Goal: Information Seeking & Learning: Learn about a topic

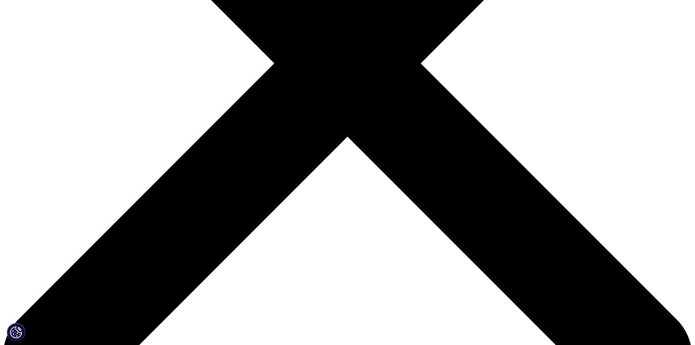
drag, startPoint x: 0, startPoint y: 0, endPoint x: 186, endPoint y: 126, distance: 224.5
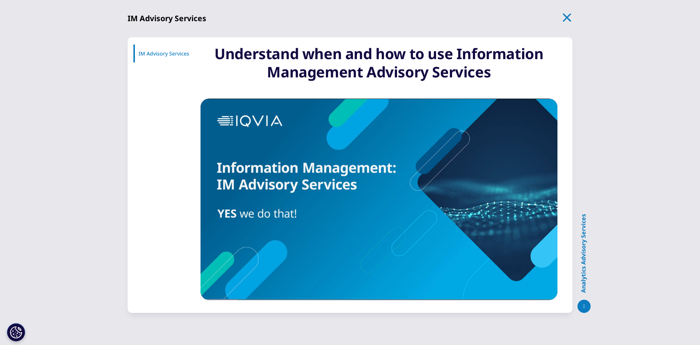
click at [89, 146] on div "IM Advisory Services Jump to IM Advisory Services IM Advisory Services Pause /" at bounding box center [350, 172] width 700 height 345
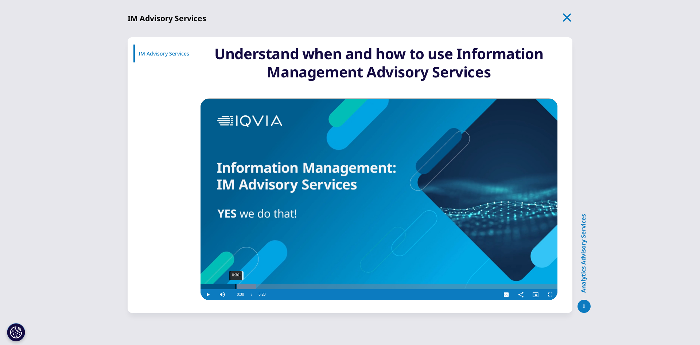
click at [237, 286] on div "Progress Bar" at bounding box center [229, 285] width 56 height 5
click at [265, 285] on div "Loaded : 26.06% 1:07 1:08" at bounding box center [379, 285] width 357 height 5
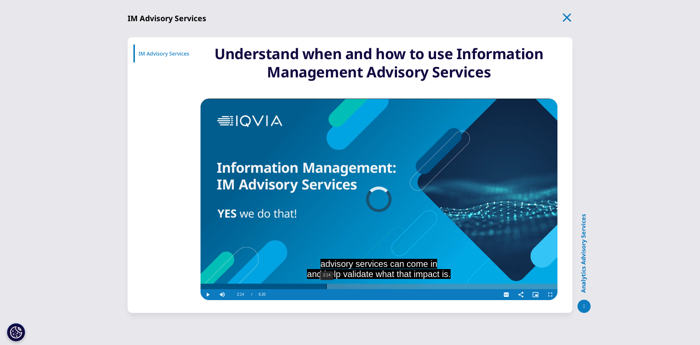
click at [326, 284] on div "2:14" at bounding box center [326, 285] width 0 height 5
click at [373, 287] on div "3:03" at bounding box center [373, 285] width 0 height 5
click at [440, 284] on div "4:14" at bounding box center [440, 285] width 0 height 5
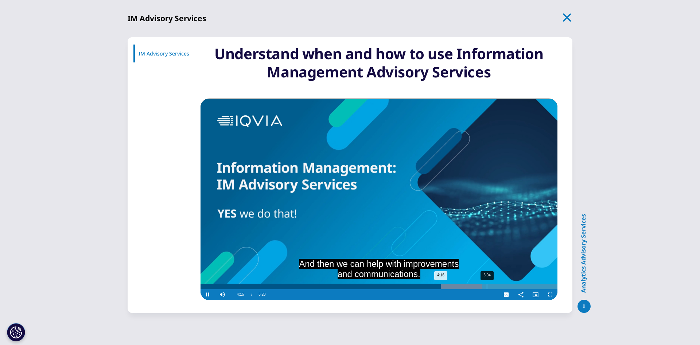
click at [487, 286] on div "5:04" at bounding box center [487, 285] width 0 height 5
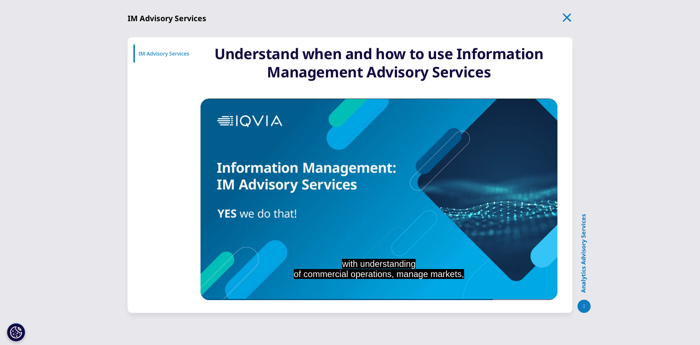
click at [570, 16] on icon "button" at bounding box center [567, 17] width 10 height 10
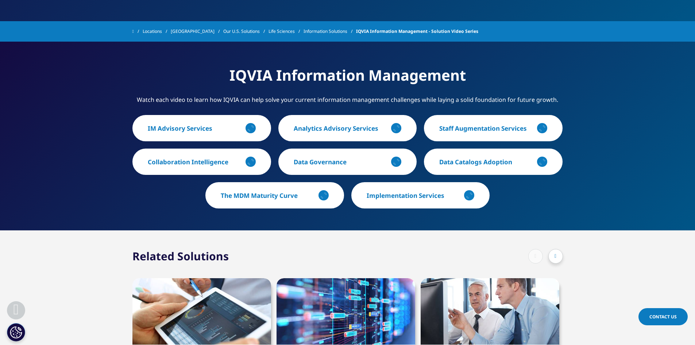
click at [322, 164] on p "Data Governance" at bounding box center [320, 162] width 53 height 8
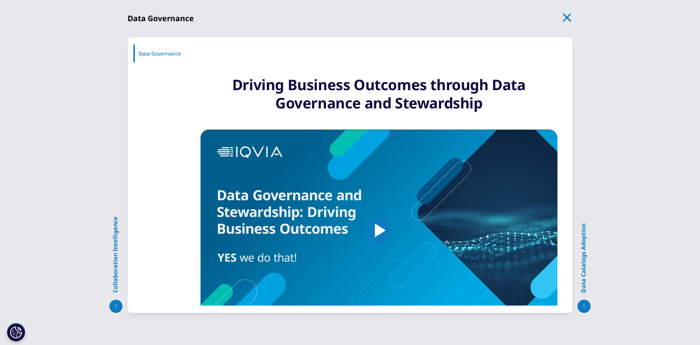
click at [379, 230] on span "Video Player" at bounding box center [379, 230] width 0 height 0
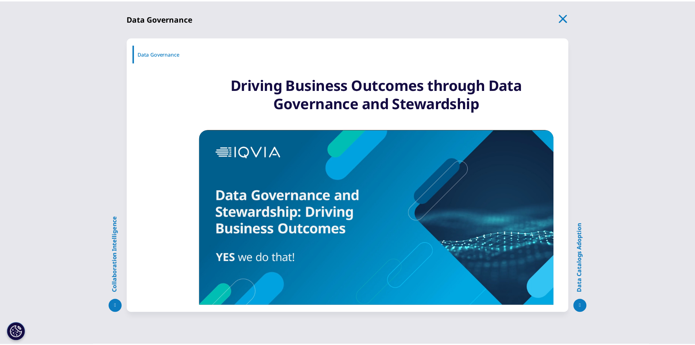
scroll to position [26, 0]
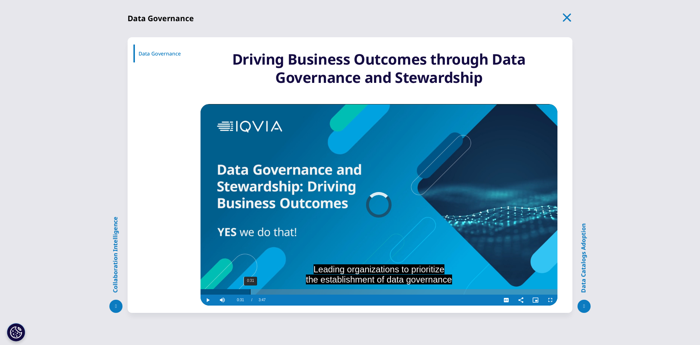
click at [250, 294] on div "0:31" at bounding box center [250, 291] width 0 height 5
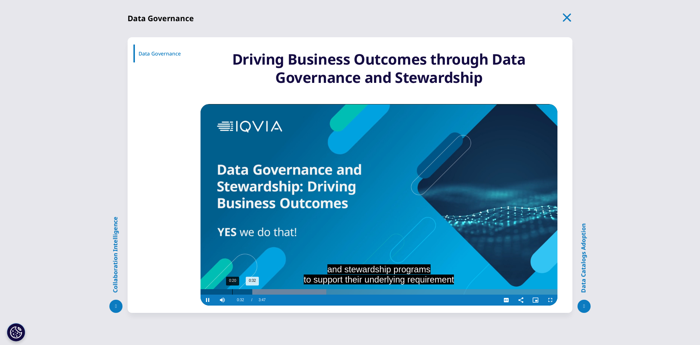
click at [230, 291] on div "0:32" at bounding box center [227, 291] width 52 height 5
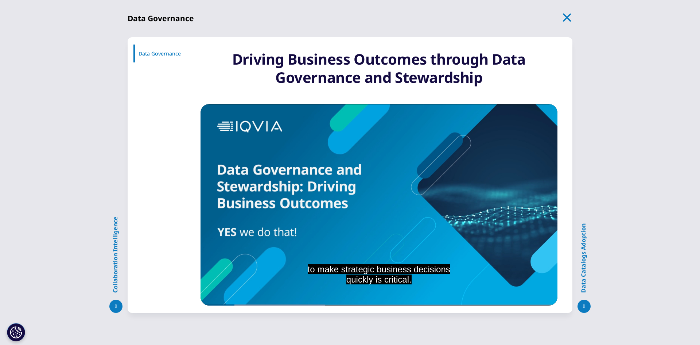
click at [567, 21] on icon "button" at bounding box center [567, 17] width 10 height 10
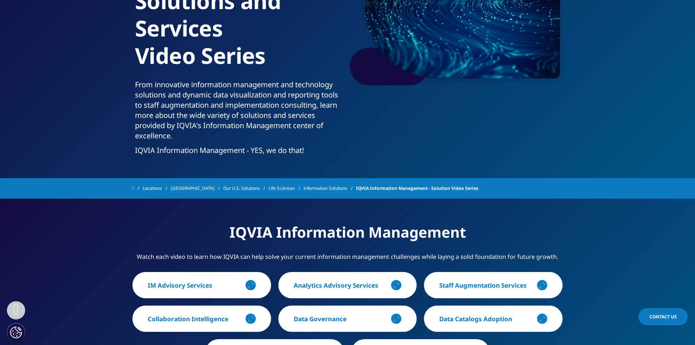
scroll to position [126, 0]
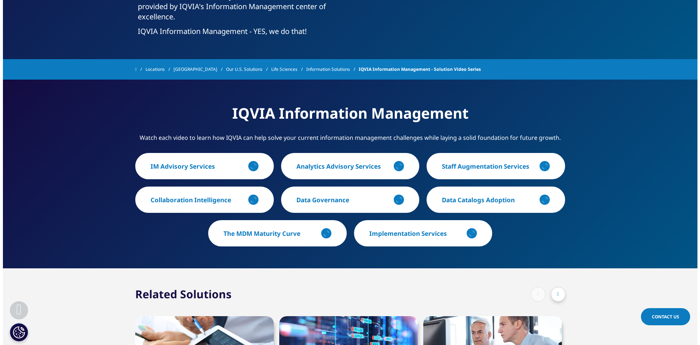
scroll to position [255, 0]
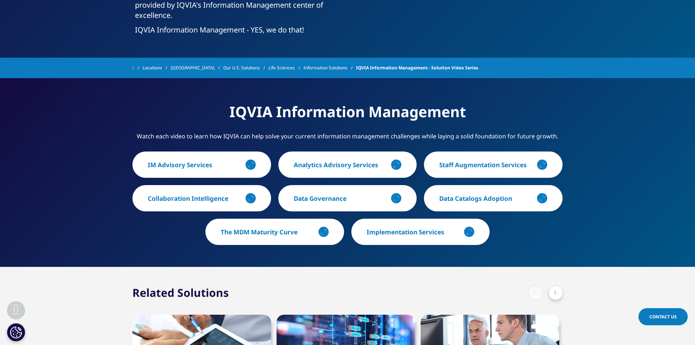
click at [362, 166] on p "Analytics Advisory Services" at bounding box center [336, 164] width 85 height 8
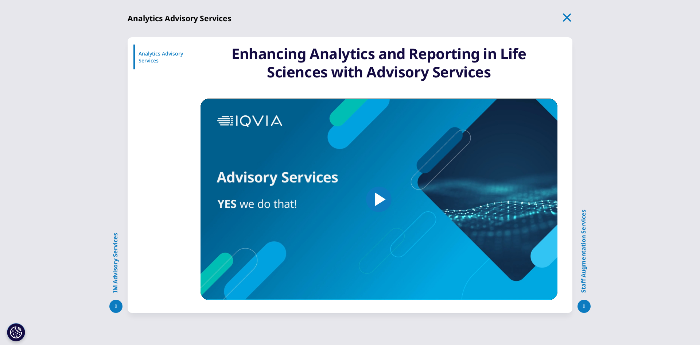
click at [362, 168] on img "Video Player" at bounding box center [379, 198] width 357 height 201
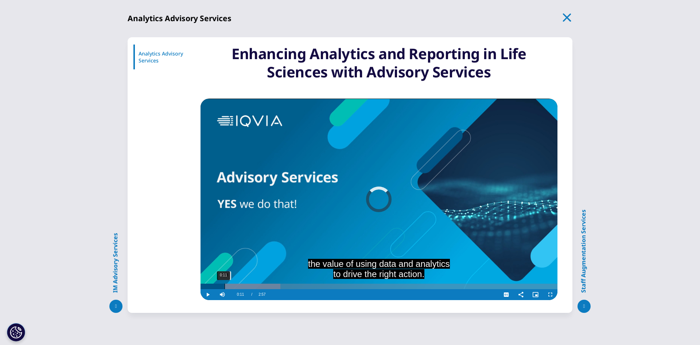
click at [225, 288] on div "0:11" at bounding box center [225, 285] width 0 height 5
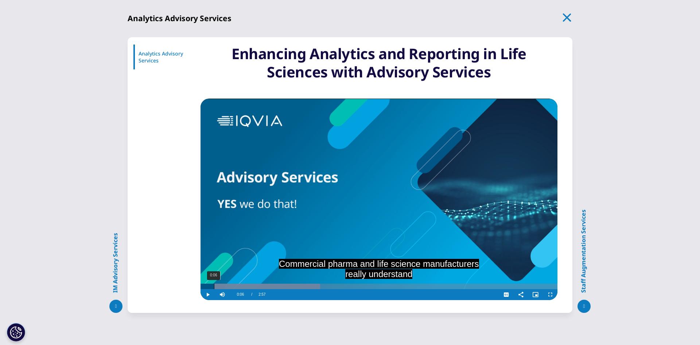
click at [214, 288] on div "0:06" at bounding box center [214, 285] width 0 height 5
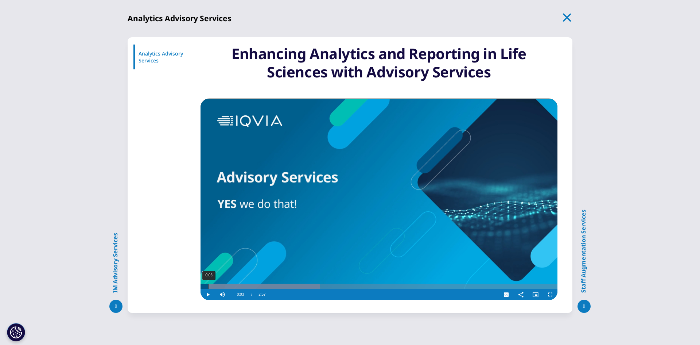
click at [209, 287] on div "0:03" at bounding box center [209, 285] width 0 height 5
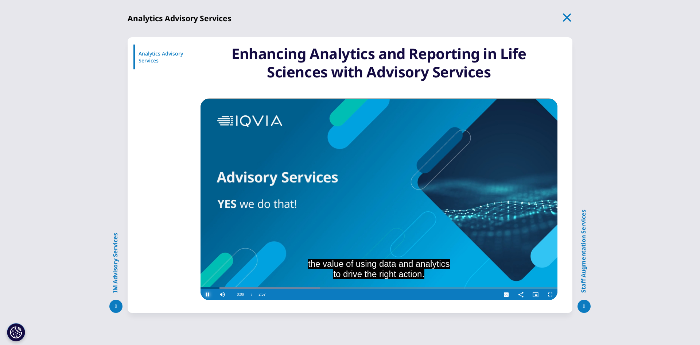
click at [209, 294] on span "Video Player" at bounding box center [208, 294] width 15 height 0
click at [566, 17] on icon "button" at bounding box center [567, 17] width 8 height 8
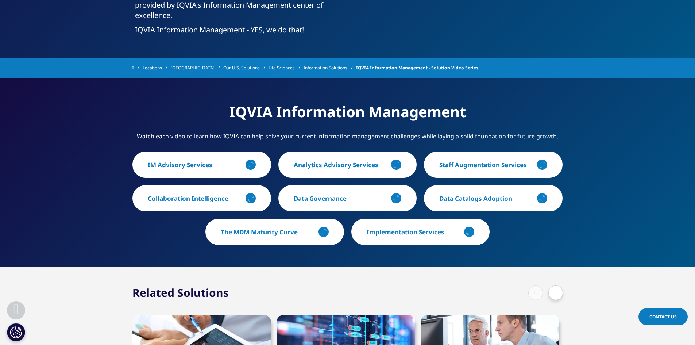
click at [338, 164] on p "Analytics Advisory Services" at bounding box center [336, 164] width 85 height 8
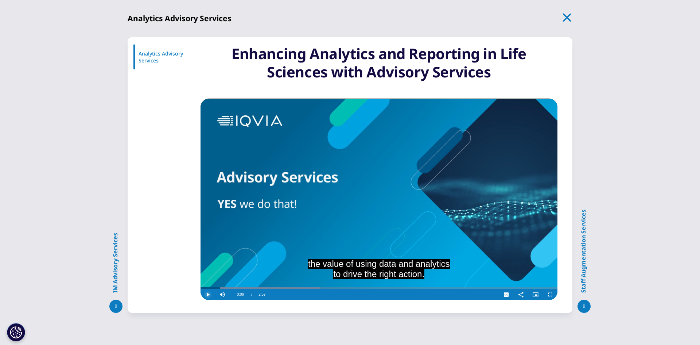
click at [206, 294] on span "Video Player" at bounding box center [208, 294] width 15 height 0
click at [207, 294] on span "Video Player" at bounding box center [208, 294] width 15 height 0
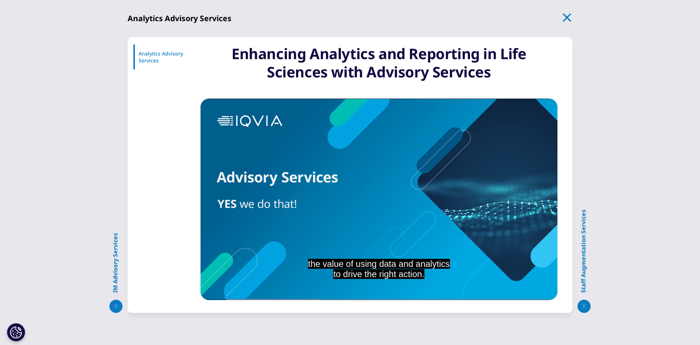
click at [569, 20] on icon "button" at bounding box center [567, 17] width 10 height 10
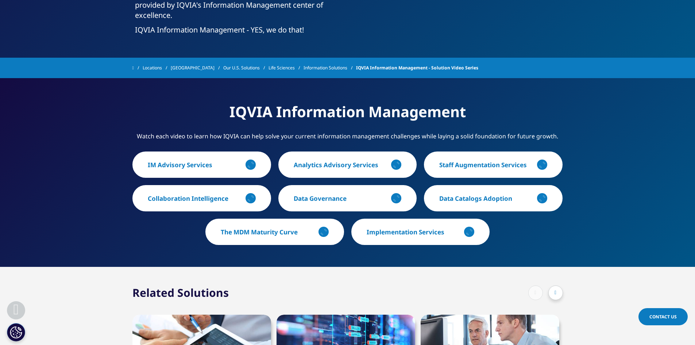
click at [477, 163] on p "Staff Augmentation Services" at bounding box center [483, 164] width 88 height 8
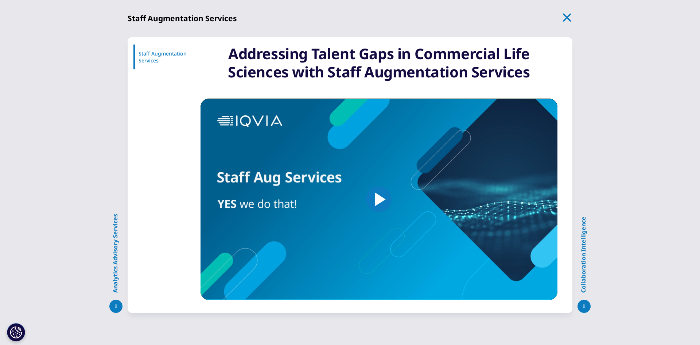
click at [365, 202] on img "Video Player" at bounding box center [379, 198] width 357 height 201
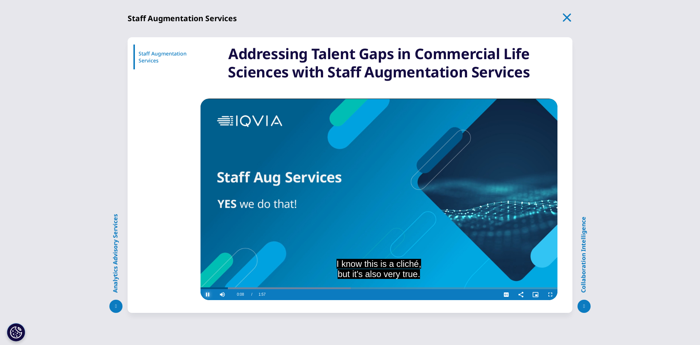
click at [209, 294] on span "Video Player" at bounding box center [208, 294] width 15 height 0
click at [566, 18] on icon "button" at bounding box center [567, 17] width 8 height 8
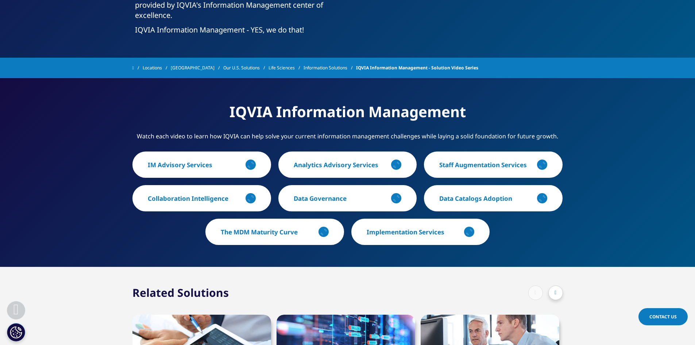
click at [275, 231] on p "The MDM Maturity Curve" at bounding box center [259, 232] width 77 height 8
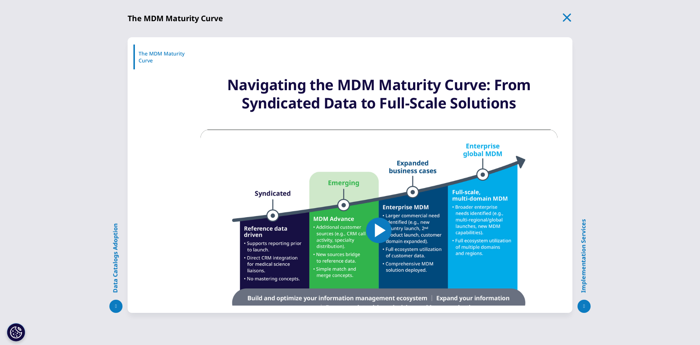
click at [379, 230] on span "Video Player" at bounding box center [379, 230] width 0 height 0
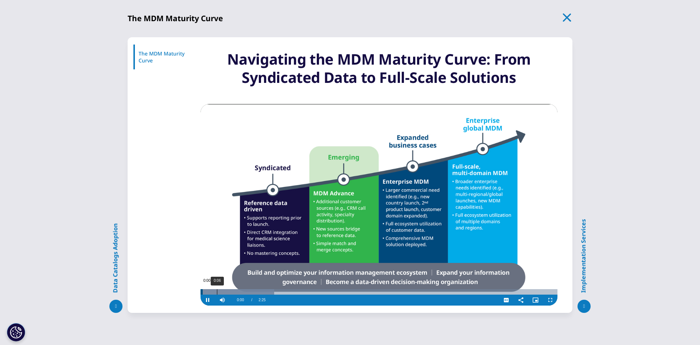
click at [217, 294] on div "0:06" at bounding box center [217, 291] width 0 height 5
click at [209, 293] on div "0:03" at bounding box center [209, 291] width 0 height 5
click at [222, 290] on div "0:08" at bounding box center [222, 291] width 0 height 5
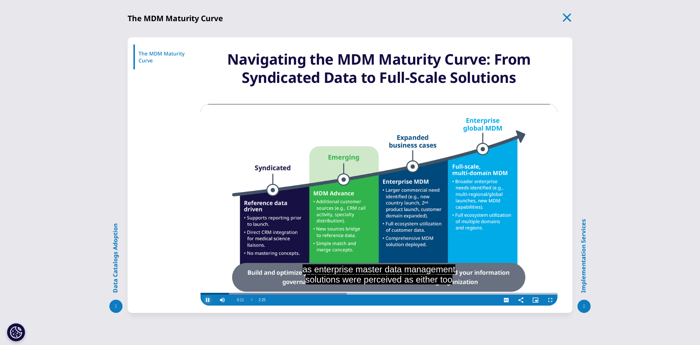
click at [205, 300] on span "Video Player" at bounding box center [208, 300] width 15 height 0
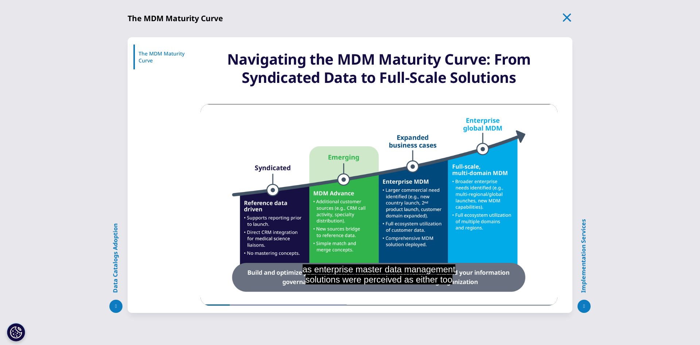
click at [565, 20] on icon "button" at bounding box center [567, 17] width 8 height 8
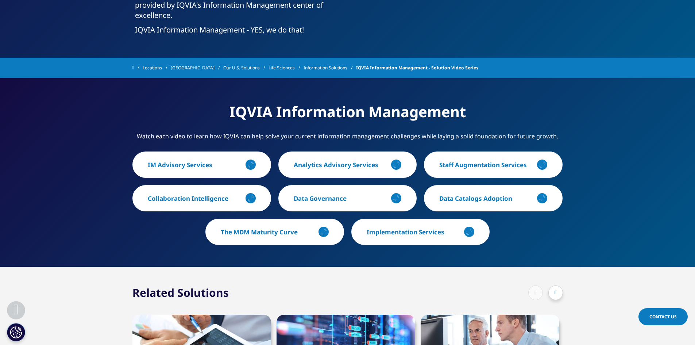
click at [200, 194] on p "Collaboration Intelligence" at bounding box center [188, 198] width 81 height 8
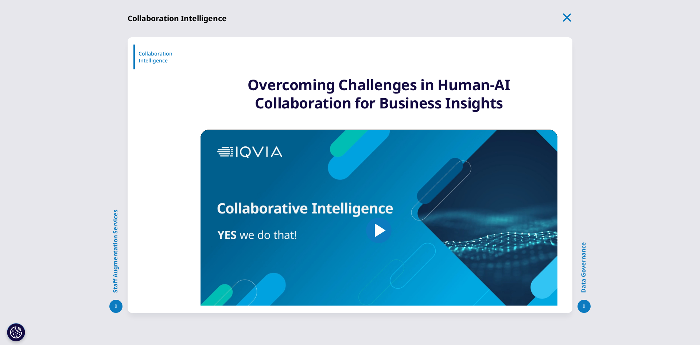
click at [233, 248] on img "Video Player" at bounding box center [379, 229] width 357 height 201
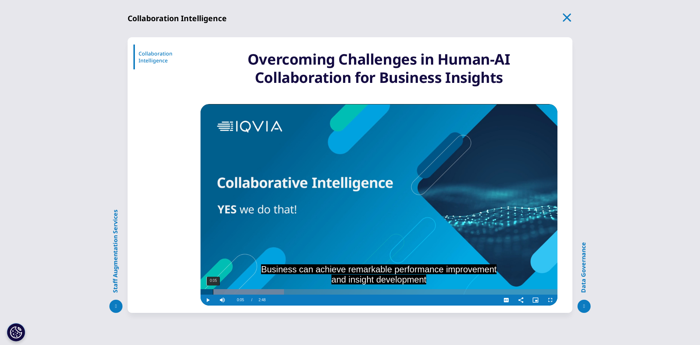
click at [213, 293] on div "0:05" at bounding box center [213, 291] width 0 height 5
click at [211, 292] on div "0:04" at bounding box center [211, 291] width 0 height 5
click at [205, 300] on span "Video Player" at bounding box center [208, 300] width 15 height 0
click at [564, 19] on icon "button" at bounding box center [567, 17] width 10 height 10
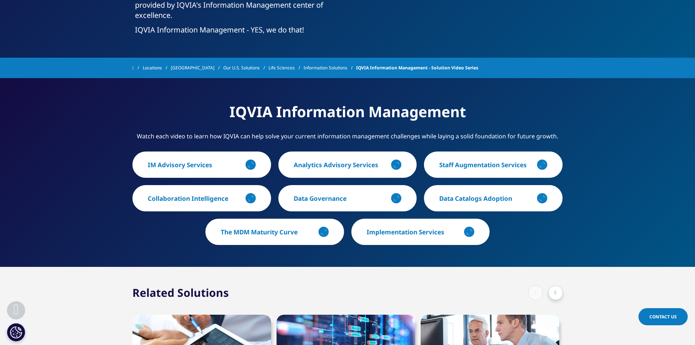
click at [391, 234] on p "Implementation Services" at bounding box center [405, 232] width 78 height 8
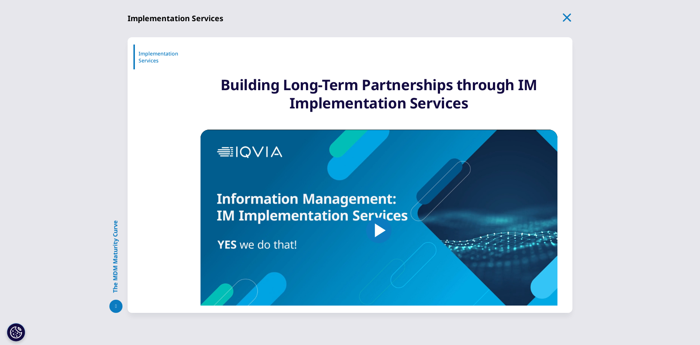
drag, startPoint x: 391, startPoint y: 236, endPoint x: 382, endPoint y: 238, distance: 8.5
click at [390, 236] on video-js "Video Player is loading. Play Video Play Skip Backward Skip Forward Mute Curren…" at bounding box center [379, 229] width 357 height 201
click at [265, 256] on img "Video Player" at bounding box center [379, 229] width 357 height 201
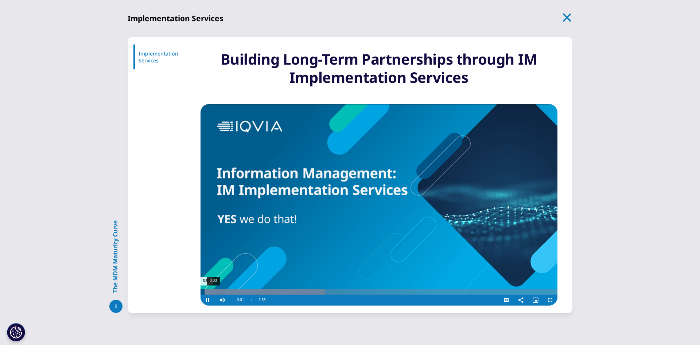
click at [213, 294] on div "0:03" at bounding box center [213, 291] width 0 height 5
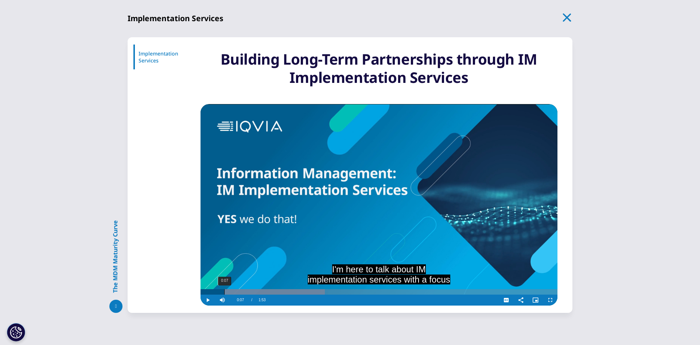
click at [224, 291] on div "0:07" at bounding box center [224, 291] width 0 height 5
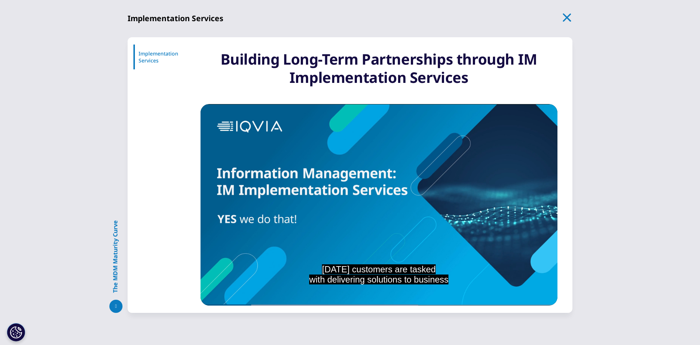
click at [600, 110] on div "The MDM Maturity Curve Implementation Services Jump to Implementation Services …" at bounding box center [350, 172] width 700 height 345
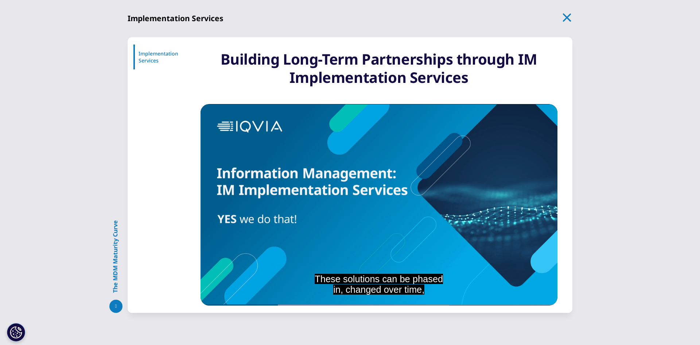
click at [571, 15] on icon "button" at bounding box center [567, 17] width 10 height 10
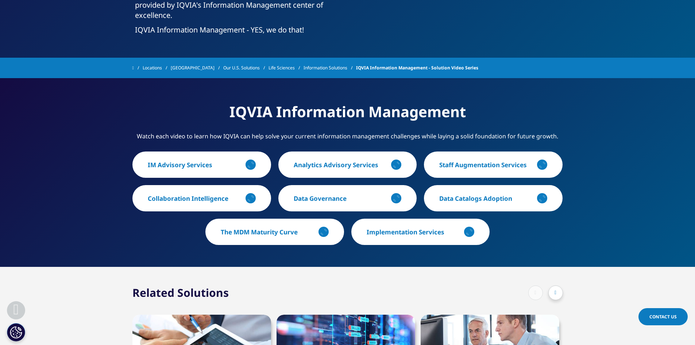
click at [418, 243] on button "Implementation Services" at bounding box center [420, 231] width 139 height 26
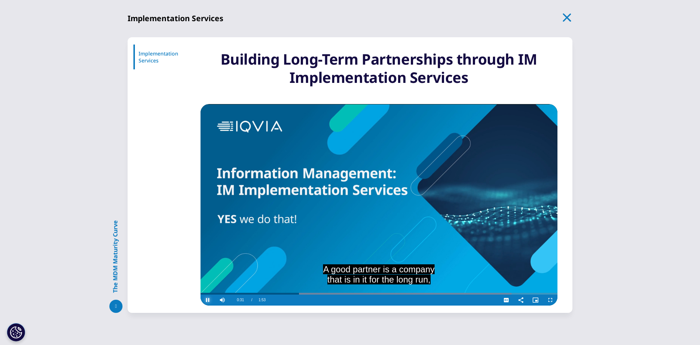
click at [206, 300] on span "Video Player" at bounding box center [208, 300] width 15 height 0
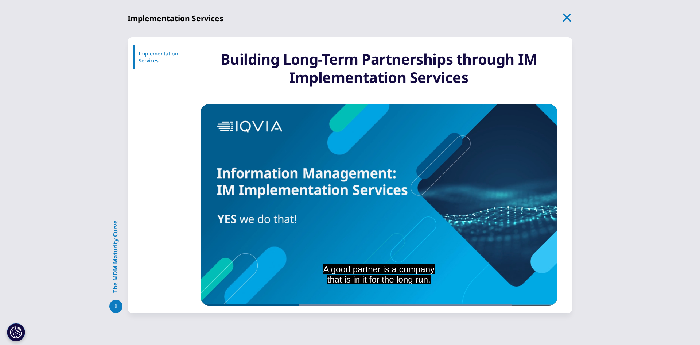
click at [568, 21] on icon "button" at bounding box center [567, 17] width 10 height 10
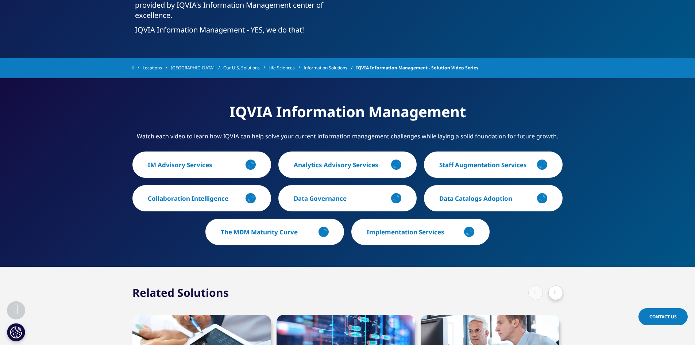
click at [505, 200] on p "Data Catalogs Adoption" at bounding box center [475, 198] width 73 height 8
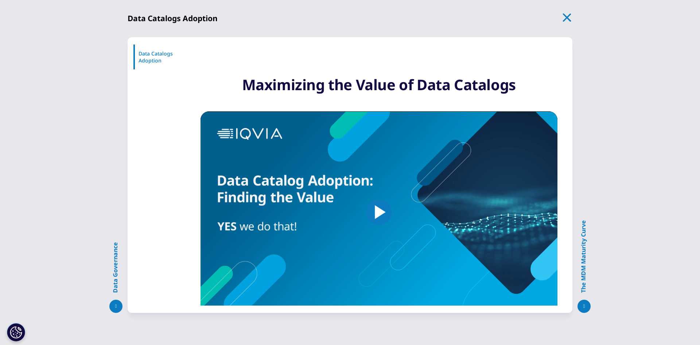
click at [254, 267] on img "Video Player" at bounding box center [379, 211] width 357 height 201
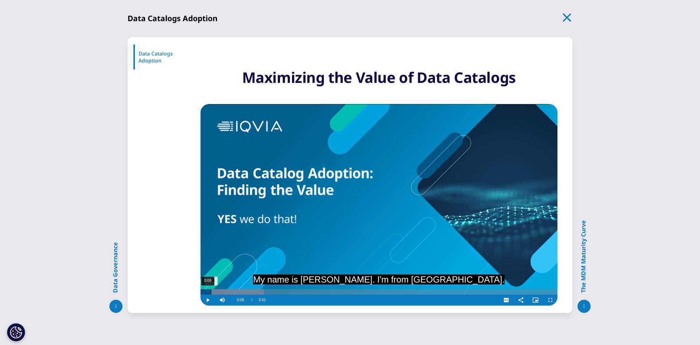
click at [211, 294] on div "0:06" at bounding box center [211, 291] width 0 height 5
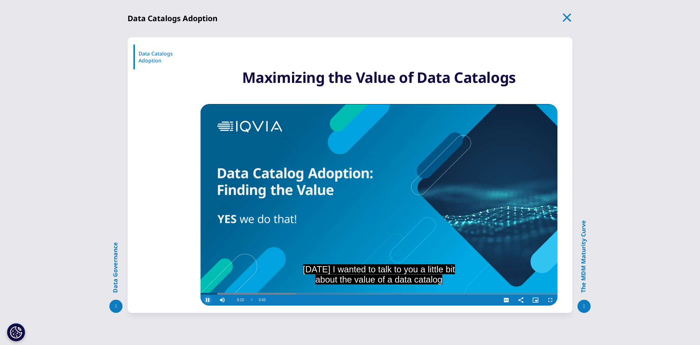
click at [206, 300] on span "Video Player" at bounding box center [208, 300] width 15 height 0
